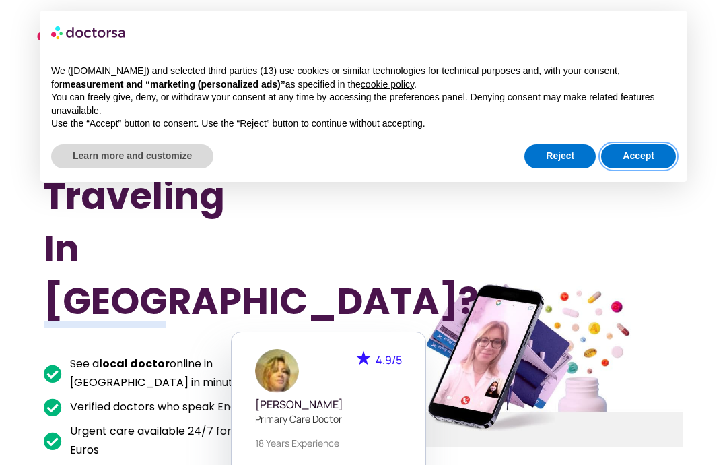
click at [645, 156] on button "Accept" at bounding box center [638, 156] width 75 height 24
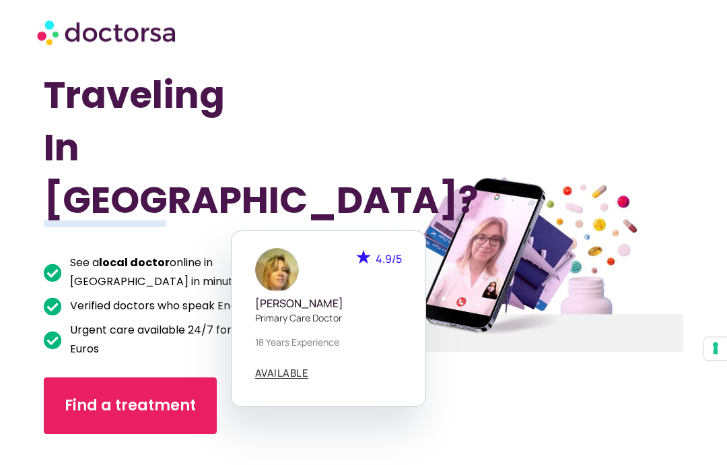
scroll to position [101, 0]
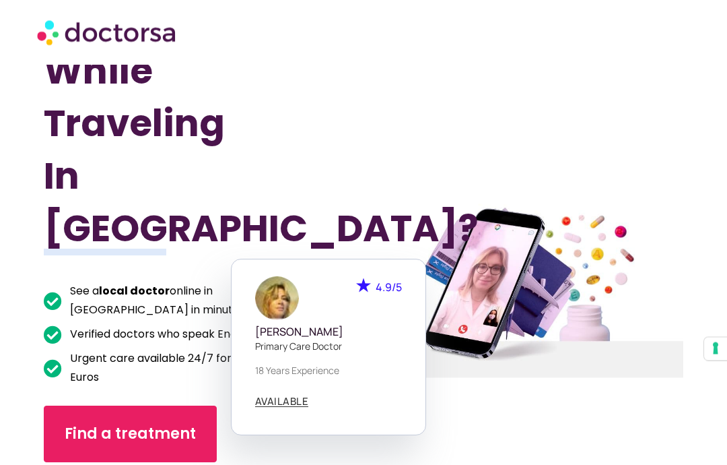
scroll to position [77, 0]
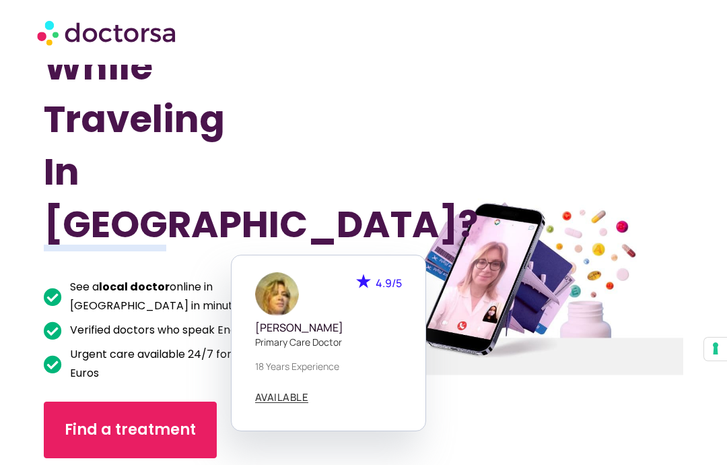
click at [138, 419] on span "Find a treatment" at bounding box center [130, 430] width 131 height 22
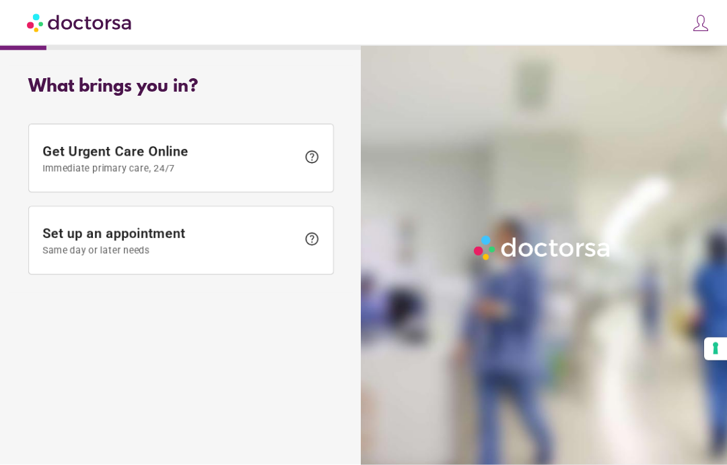
scroll to position [54, 0]
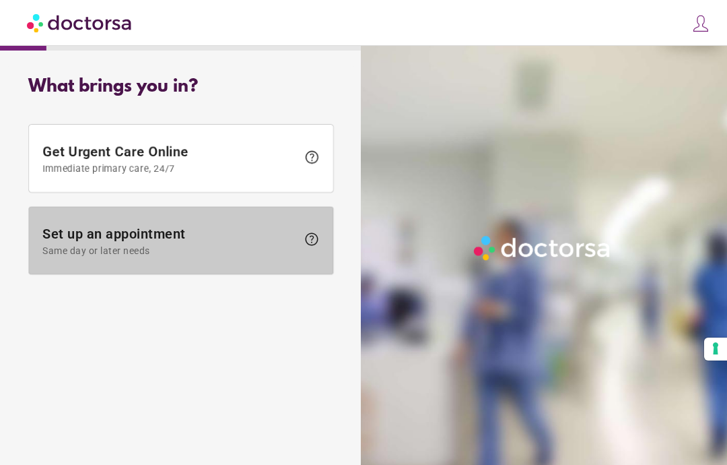
click at [98, 226] on span "Set up an appointment Same day or later needs" at bounding box center [169, 241] width 255 height 30
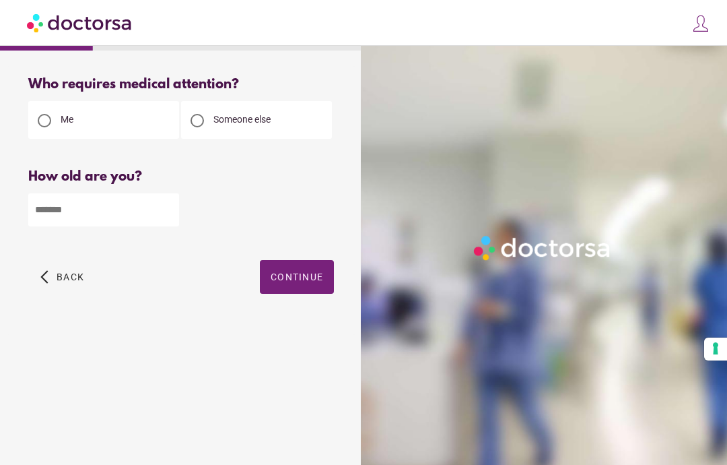
click at [55, 216] on input "number" at bounding box center [103, 209] width 151 height 33
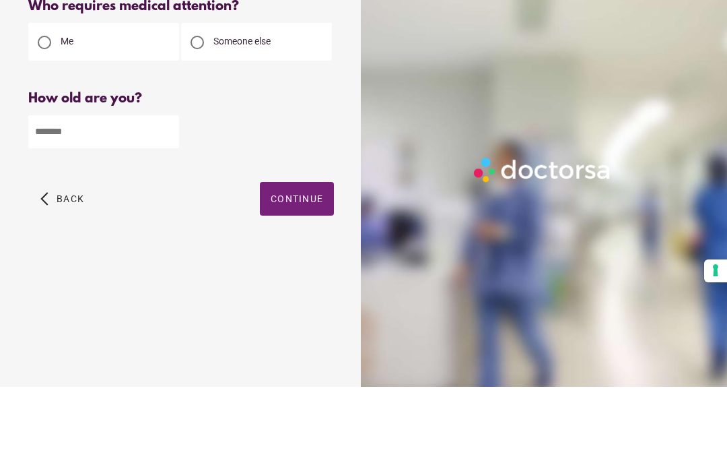
type input "**"
click at [303, 271] on span "Continue" at bounding box center [297, 276] width 53 height 11
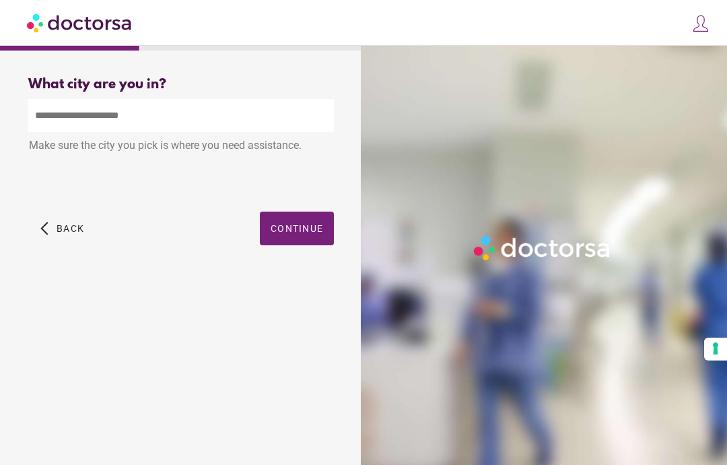
scroll to position [0, 0]
click at [48, 117] on input "text" at bounding box center [181, 115] width 306 height 33
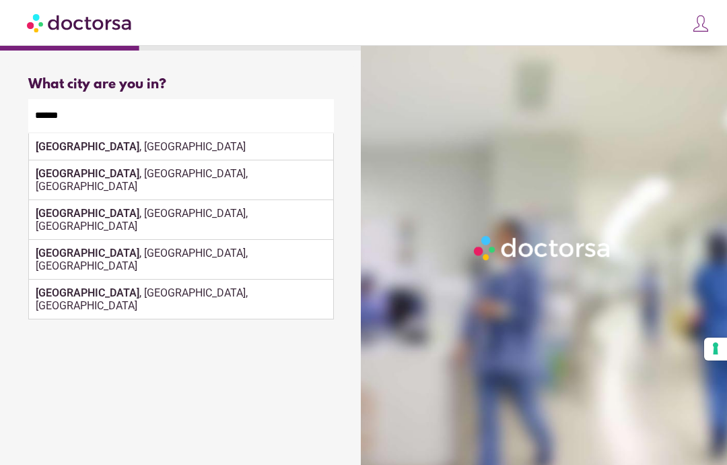
click at [64, 150] on strong "[GEOGRAPHIC_DATA]" at bounding box center [88, 146] width 104 height 13
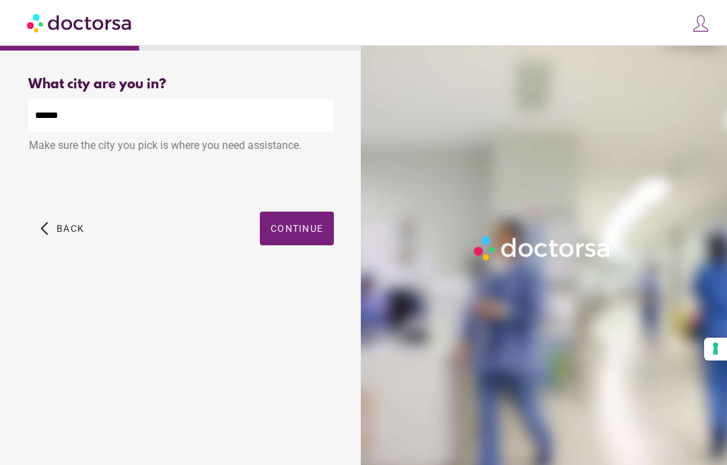
type input "**********"
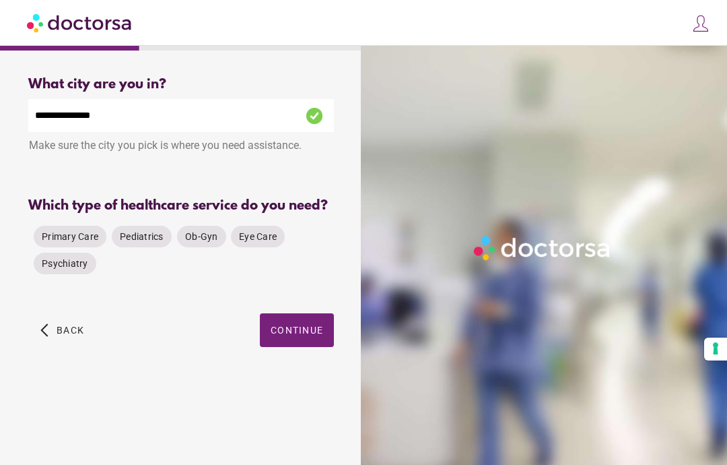
click at [71, 242] on span "Primary Care" at bounding box center [70, 236] width 57 height 11
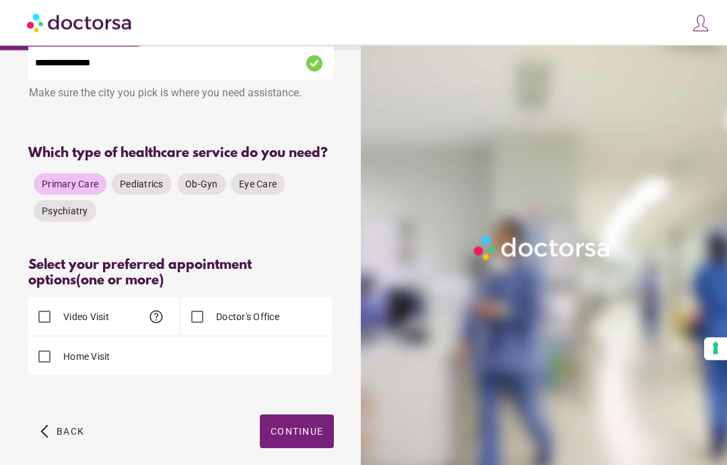
scroll to position [59, 0]
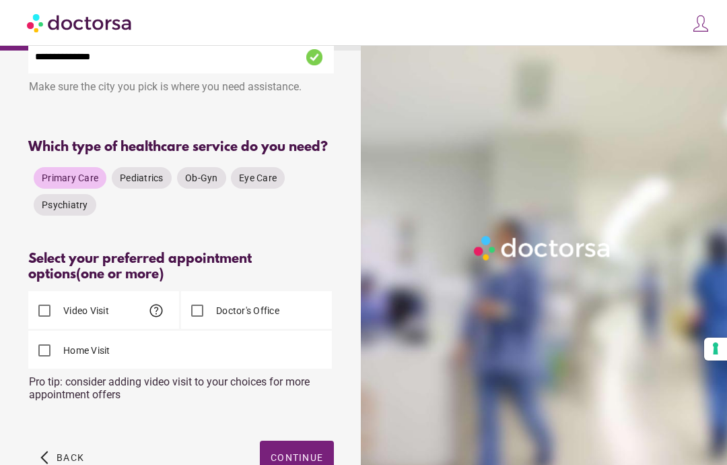
click at [294, 464] on span "button" at bounding box center [297, 457] width 74 height 34
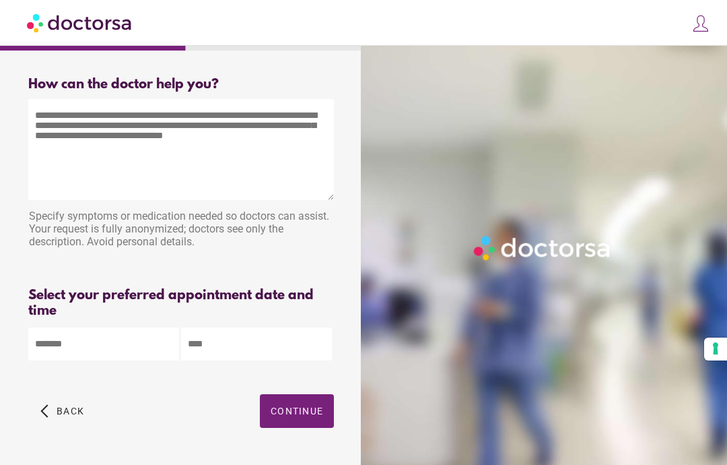
scroll to position [54, 0]
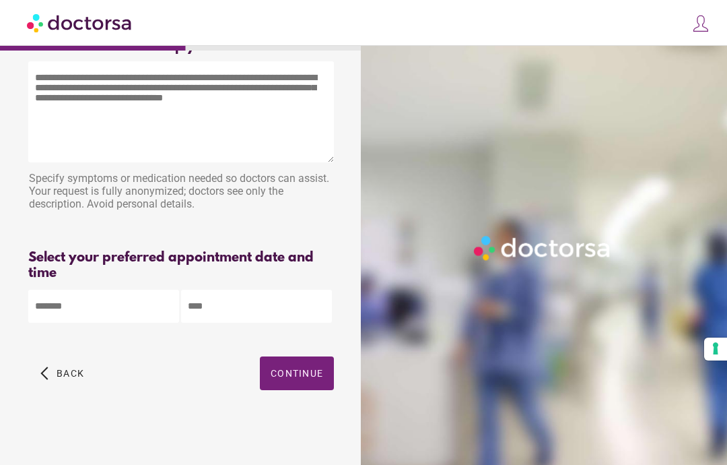
click at [293, 368] on span "Continue" at bounding box center [297, 373] width 53 height 11
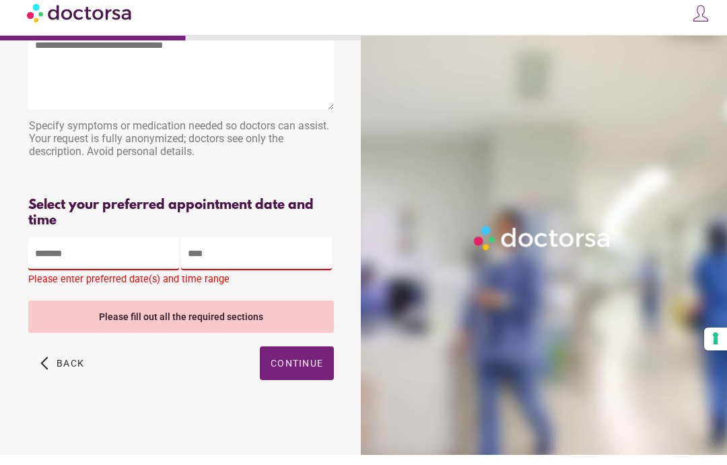
scroll to position [0, 0]
